Goal: Transaction & Acquisition: Download file/media

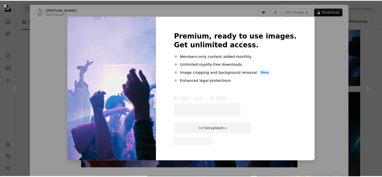
scroll to position [335, 0]
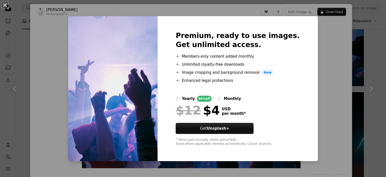
click at [328, 43] on div "An X shape Premium, ready to use images. Get unlimited access. A plus sign Memb…" at bounding box center [193, 88] width 386 height 177
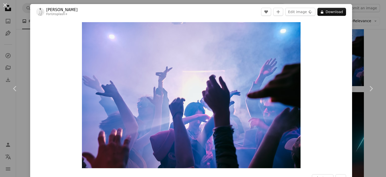
click at [364, 52] on div "An X shape Chevron left Chevron right [PERSON_NAME] For Unsplash+ A heart A plu…" at bounding box center [193, 88] width 386 height 177
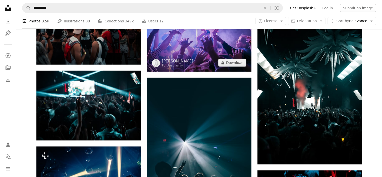
scroll to position [1256, 0]
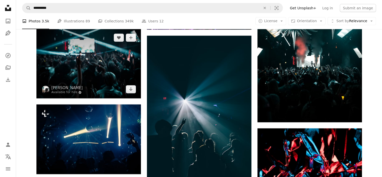
click at [91, 57] on img at bounding box center [88, 64] width 105 height 70
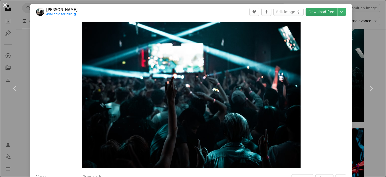
click at [324, 13] on link "Download free" at bounding box center [322, 12] width 32 height 8
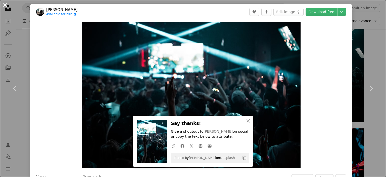
click at [8, 5] on button "An X shape" at bounding box center [5, 5] width 6 height 6
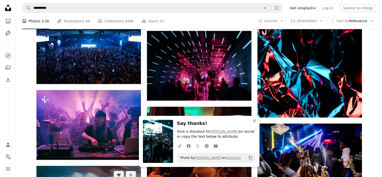
scroll to position [1633, 0]
